Goal: Information Seeking & Learning: Learn about a topic

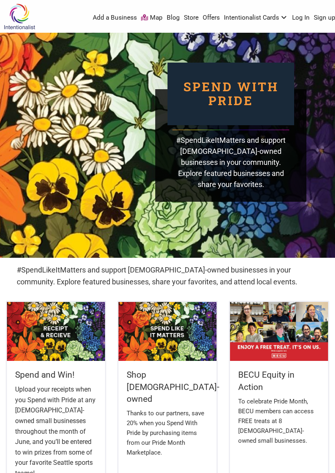
click at [78, 344] on img at bounding box center [56, 331] width 98 height 59
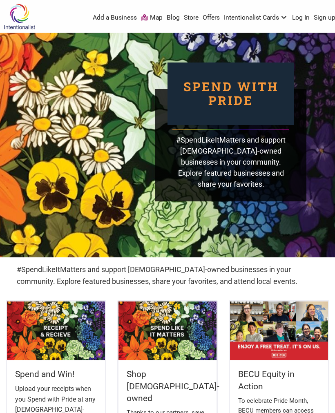
click at [194, 335] on img at bounding box center [168, 331] width 98 height 59
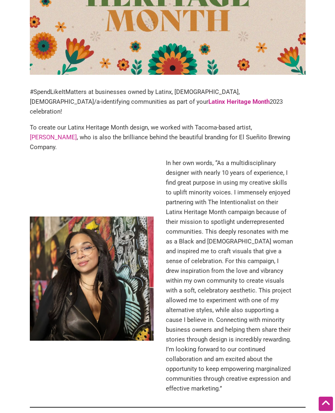
scroll to position [173, 0]
click at [38, 134] on link "[PERSON_NAME]" at bounding box center [53, 137] width 47 height 7
